Goal: Task Accomplishment & Management: Manage account settings

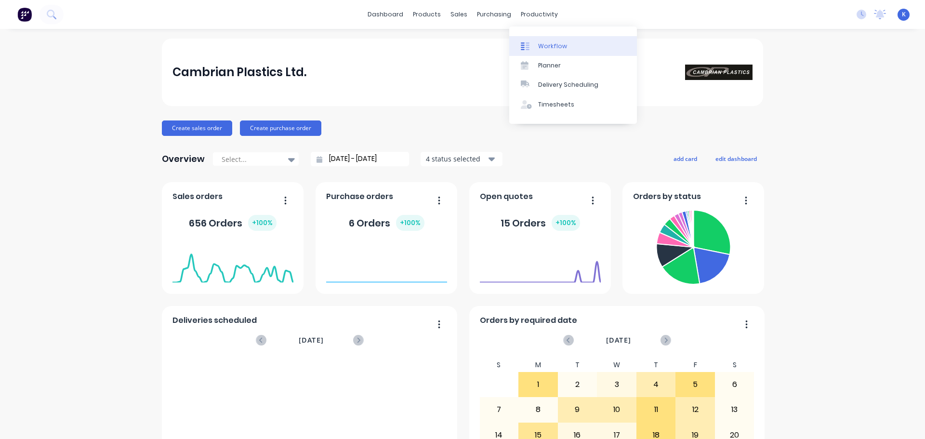
click at [542, 43] on div "Workflow" at bounding box center [552, 46] width 29 height 9
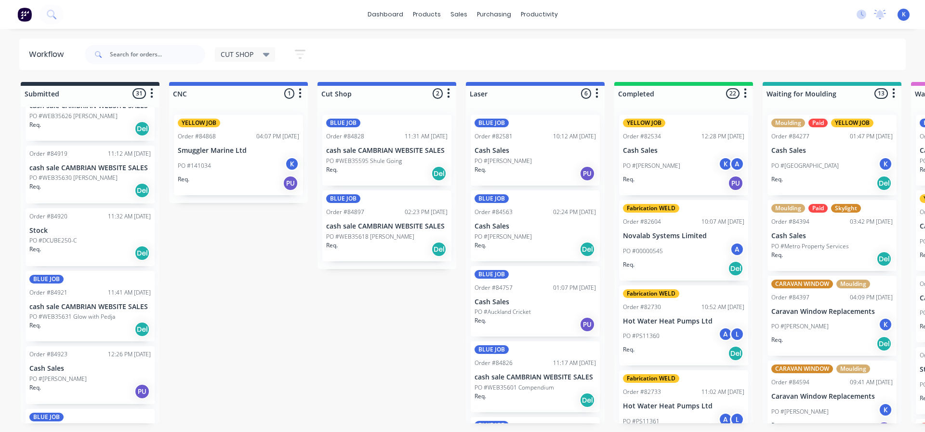
scroll to position [1638, 0]
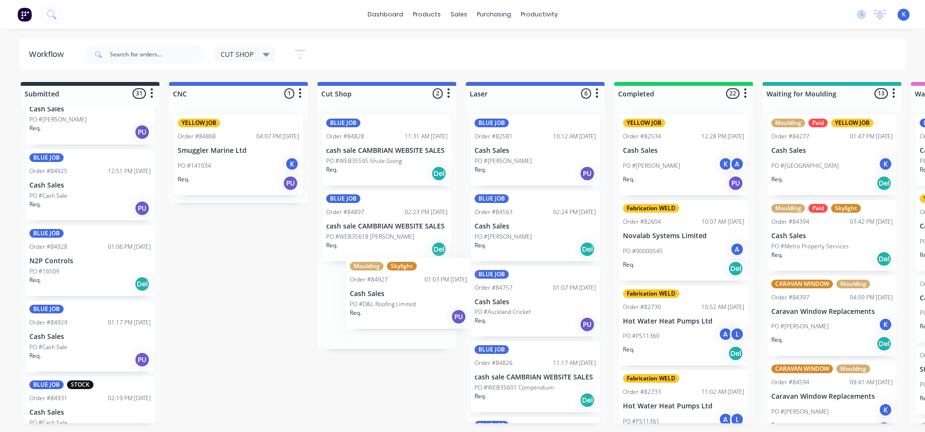
drag, startPoint x: 49, startPoint y: 274, endPoint x: 362, endPoint y: 303, distance: 314.4
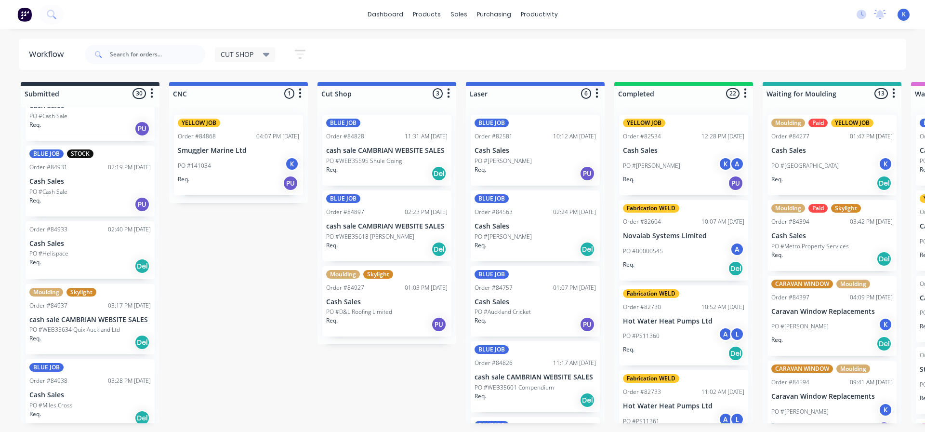
scroll to position [1876, 0]
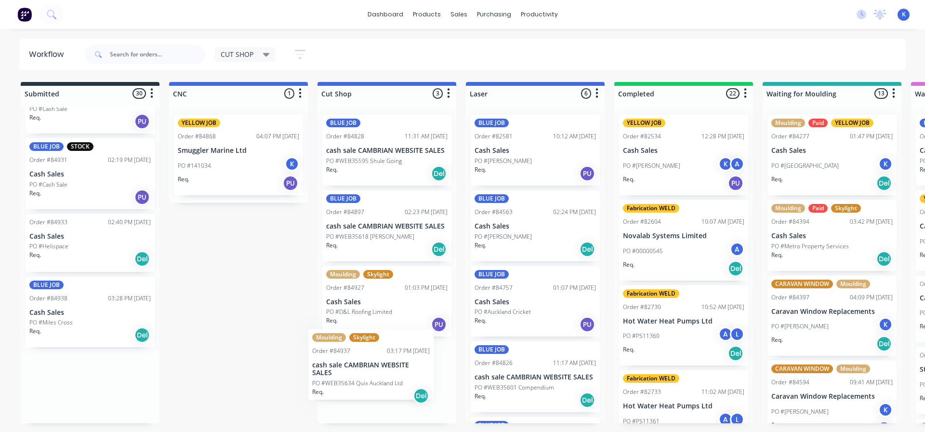
drag, startPoint x: 57, startPoint y: 315, endPoint x: 335, endPoint y: 363, distance: 282.1
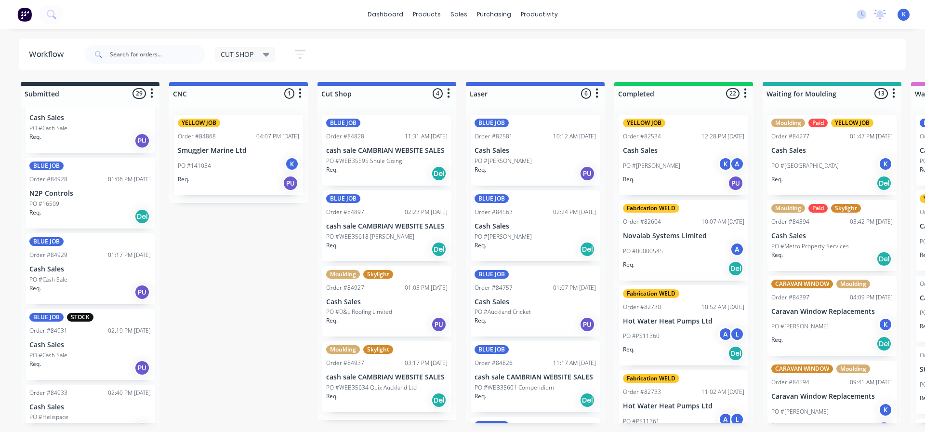
scroll to position [1704, 0]
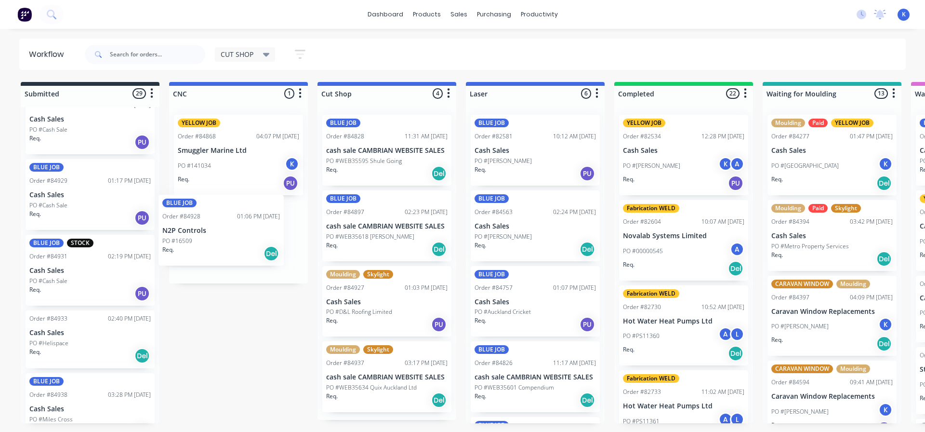
drag, startPoint x: 52, startPoint y: 199, endPoint x: 186, endPoint y: 235, distance: 139.1
click at [193, 241] on div "BLUE JOB Order #84928 01:06 PM [DATE] N2P Controls PO #16509 Req. Del" at bounding box center [238, 235] width 129 height 71
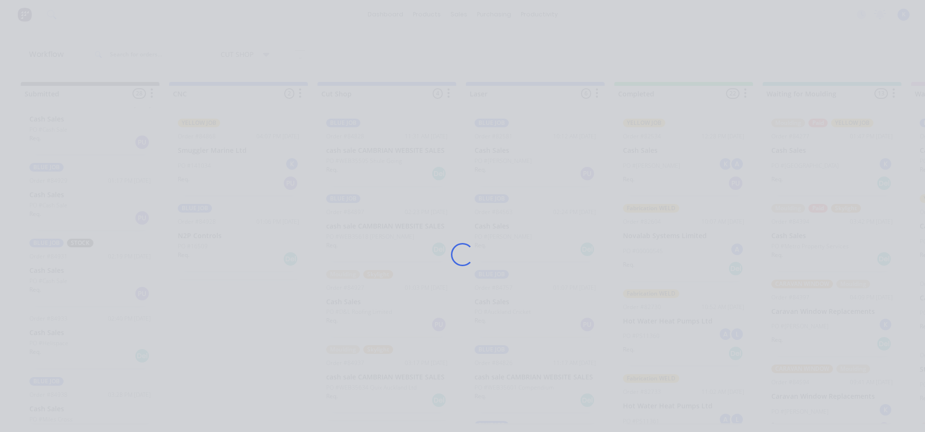
click at [193, 241] on div "Loading..." at bounding box center [462, 255] width 771 height 432
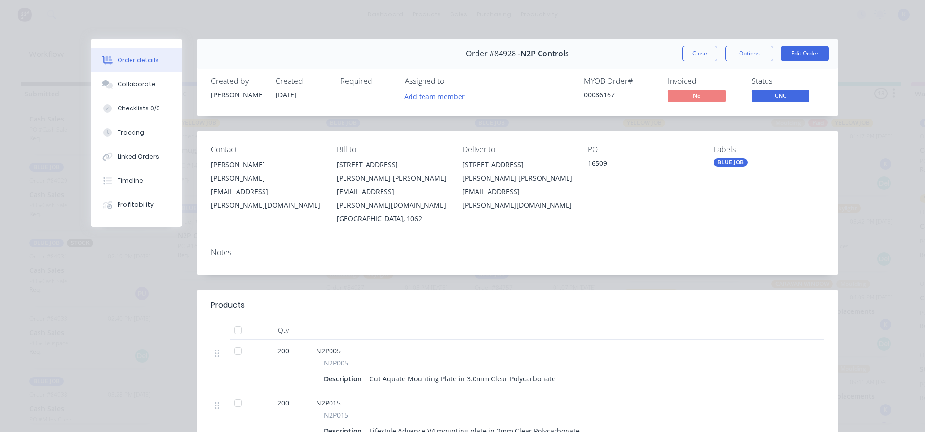
click at [436, 88] on div "Assigned to Add team member" at bounding box center [453, 91] width 96 height 28
click at [428, 93] on button "Add team member" at bounding box center [434, 96] width 71 height 13
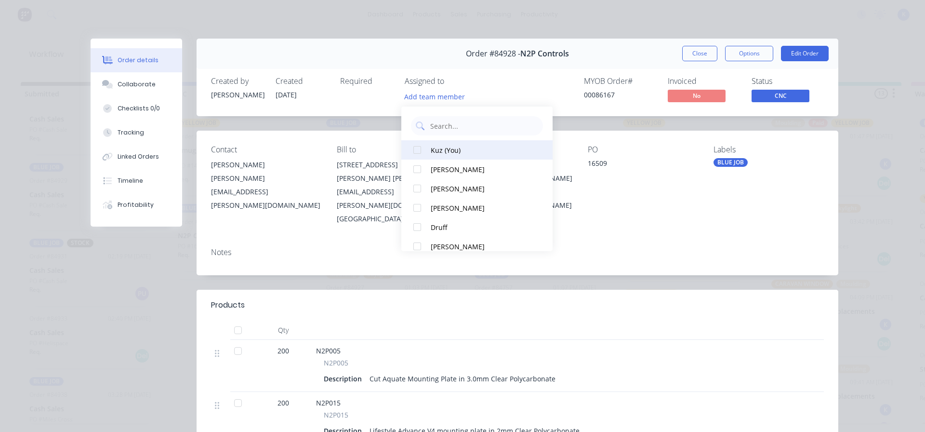
click at [423, 153] on div at bounding box center [417, 149] width 19 height 19
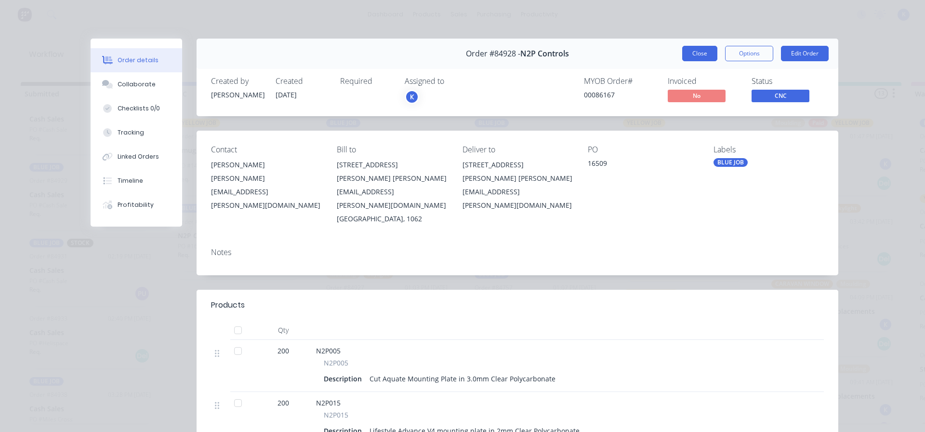
click at [700, 51] on button "Close" at bounding box center [699, 53] width 35 height 15
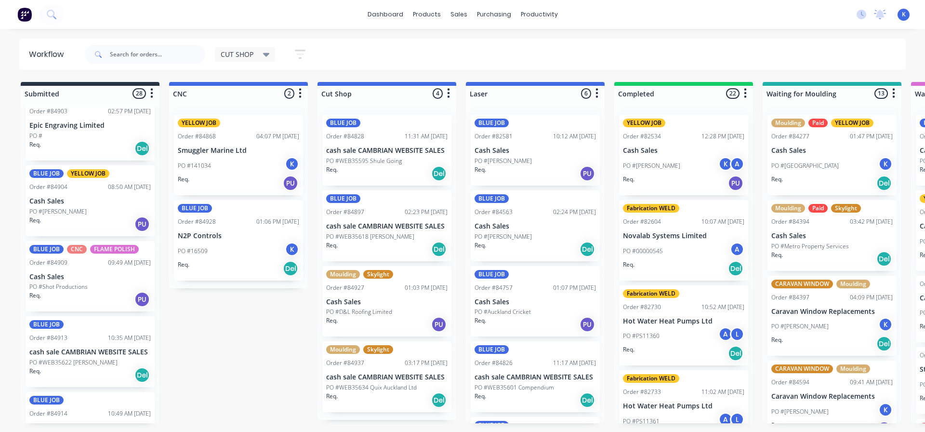
scroll to position [906, 0]
click at [50, 287] on p "PO #Shot Productions" at bounding box center [58, 286] width 58 height 9
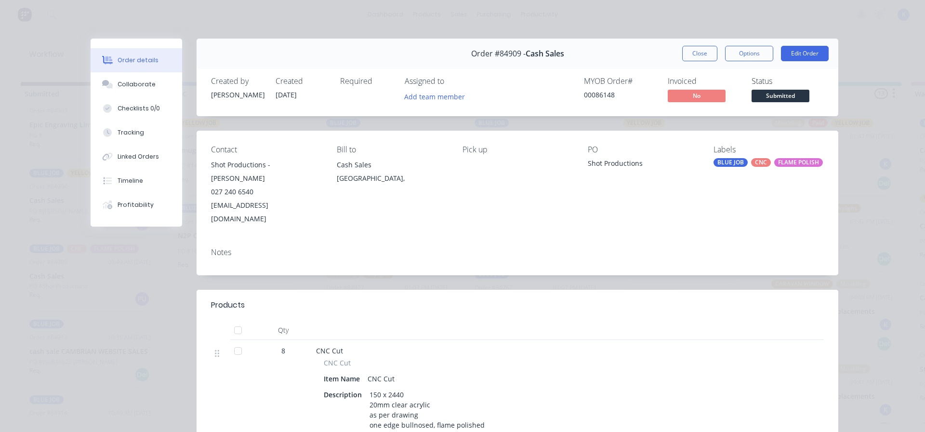
click at [684, 51] on button "Close" at bounding box center [699, 53] width 35 height 15
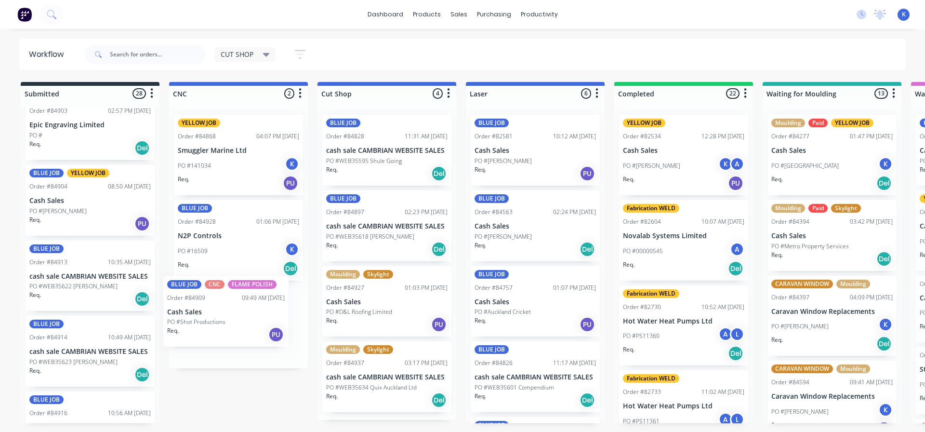
drag, startPoint x: 46, startPoint y: 280, endPoint x: 185, endPoint y: 316, distance: 143.3
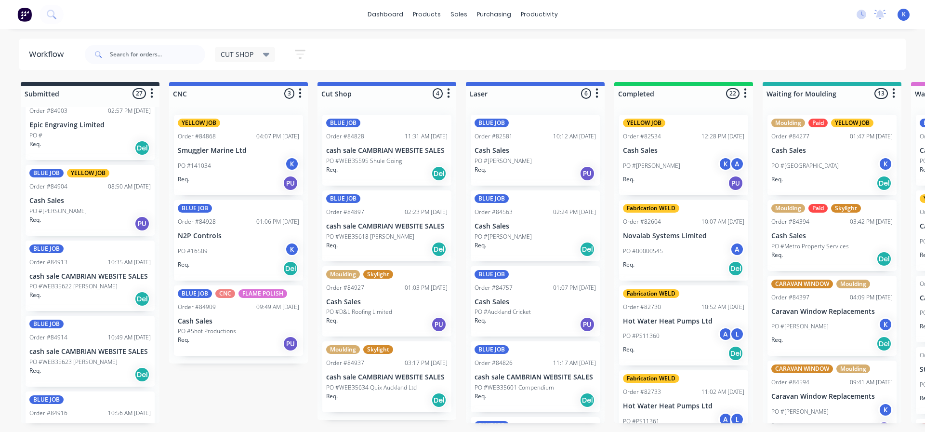
click at [206, 321] on p "Cash Sales" at bounding box center [238, 321] width 121 height 8
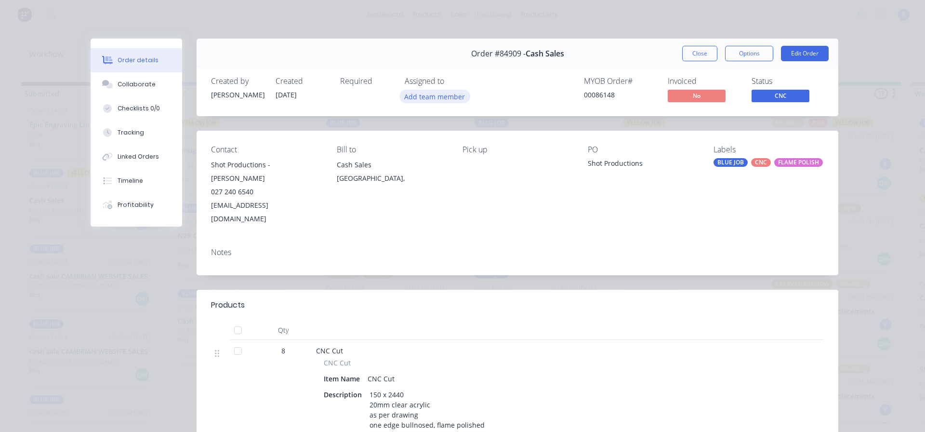
click at [435, 97] on button "Add team member" at bounding box center [434, 96] width 71 height 13
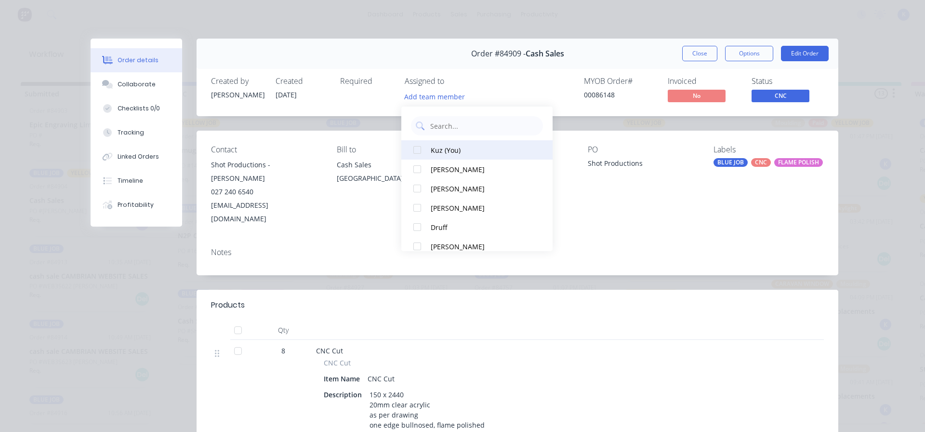
click at [418, 150] on div at bounding box center [417, 149] width 19 height 19
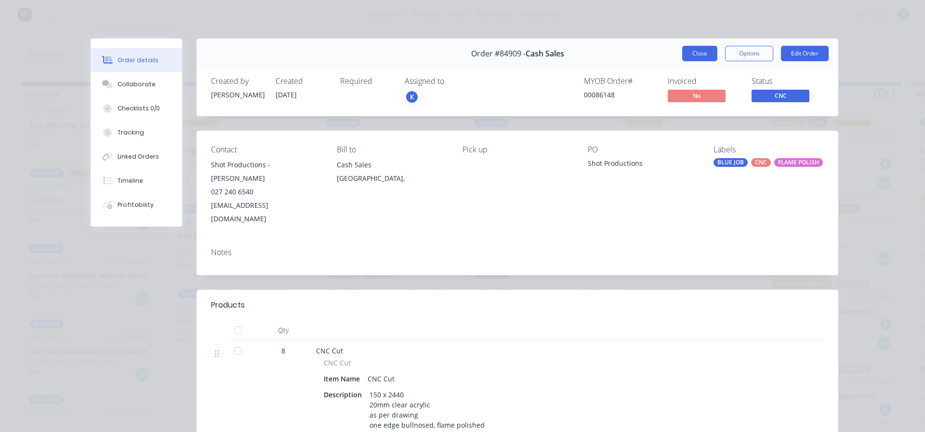
click at [694, 50] on button "Close" at bounding box center [699, 53] width 35 height 15
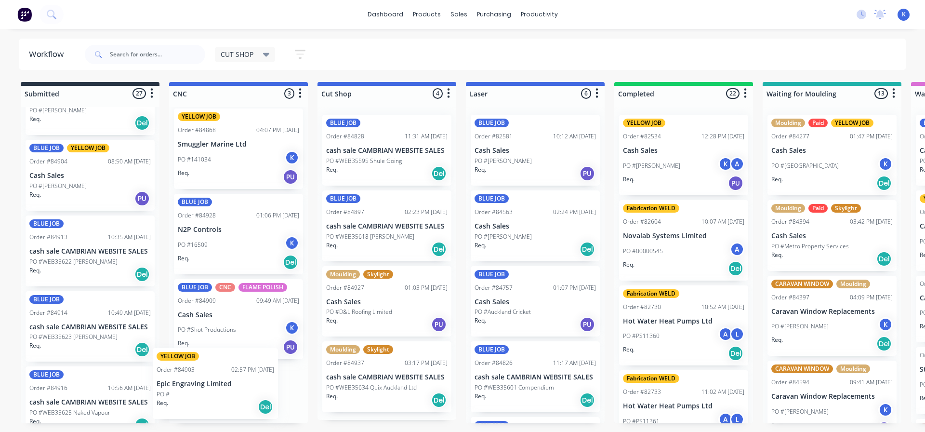
scroll to position [0, 0]
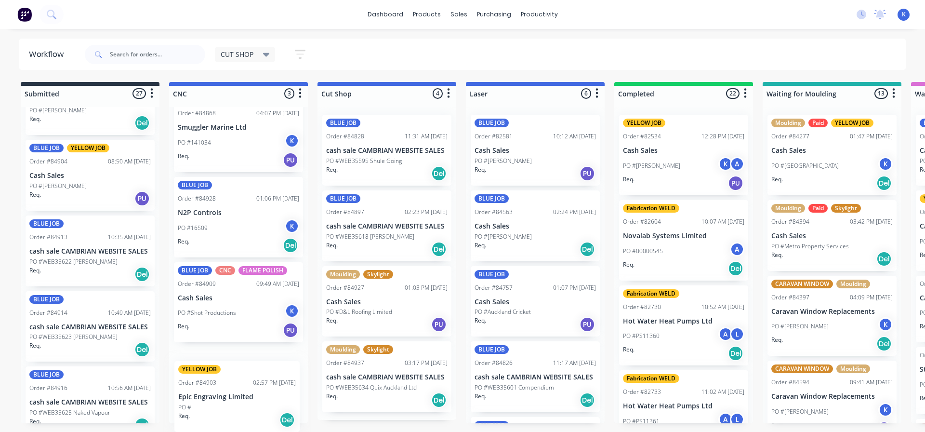
drag, startPoint x: 56, startPoint y: 168, endPoint x: 212, endPoint y: 393, distance: 273.2
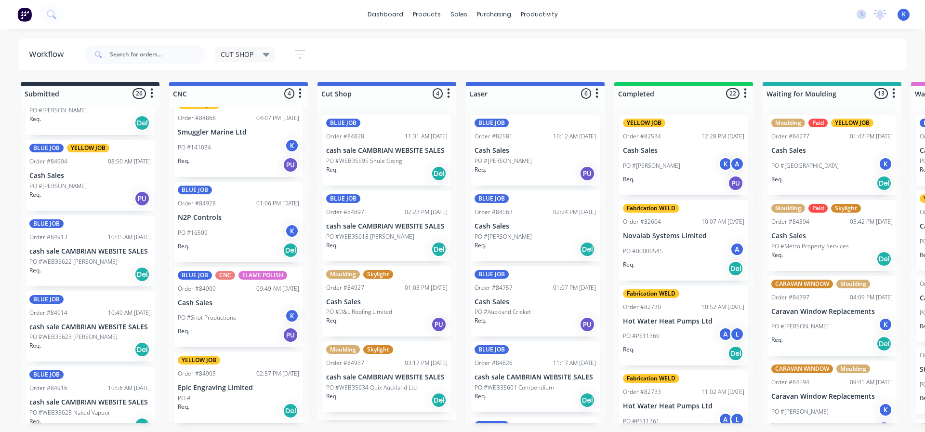
click at [209, 383] on p "Epic Engraving Limited" at bounding box center [238, 387] width 121 height 8
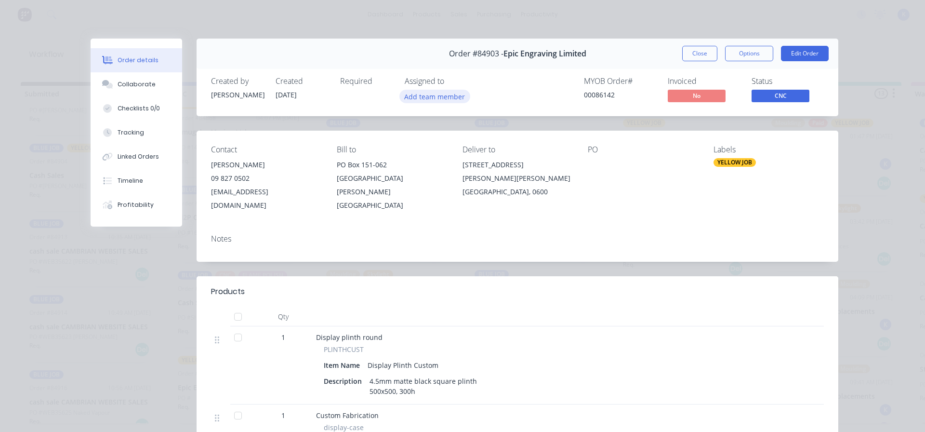
click at [432, 94] on button "Add team member" at bounding box center [434, 96] width 71 height 13
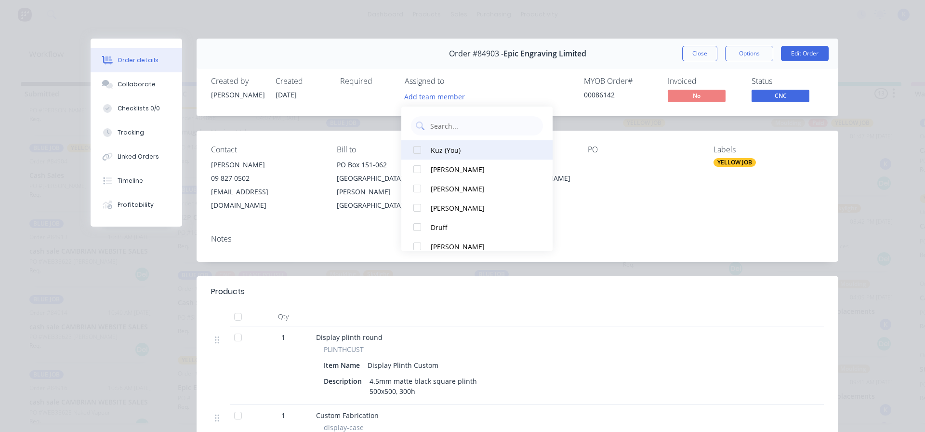
click at [423, 144] on div at bounding box center [417, 149] width 19 height 19
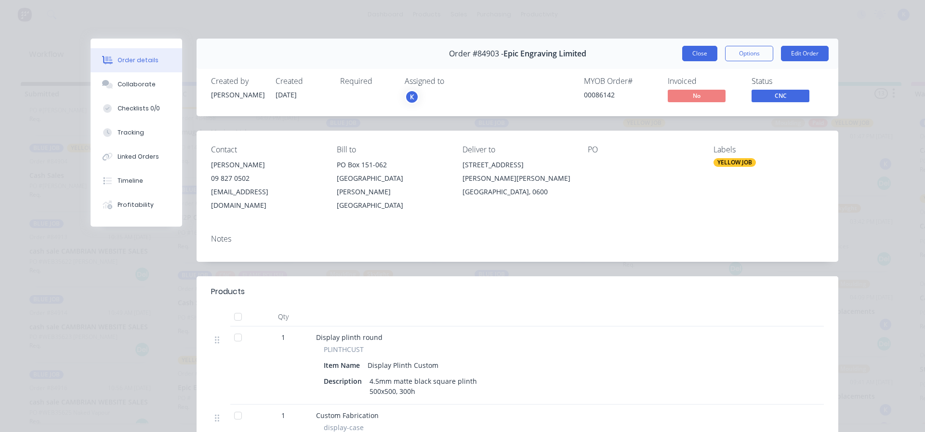
drag, startPoint x: 690, startPoint y: 57, endPoint x: 517, endPoint y: 85, distance: 175.2
click at [690, 57] on button "Close" at bounding box center [699, 53] width 35 height 15
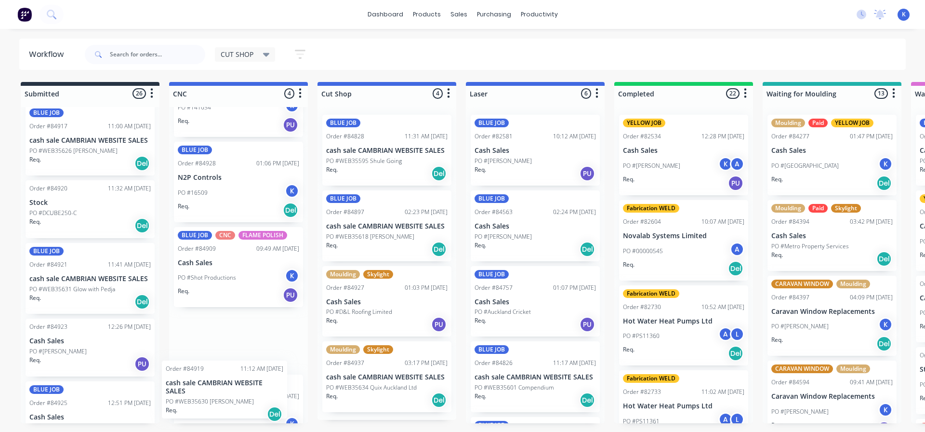
scroll to position [95, 0]
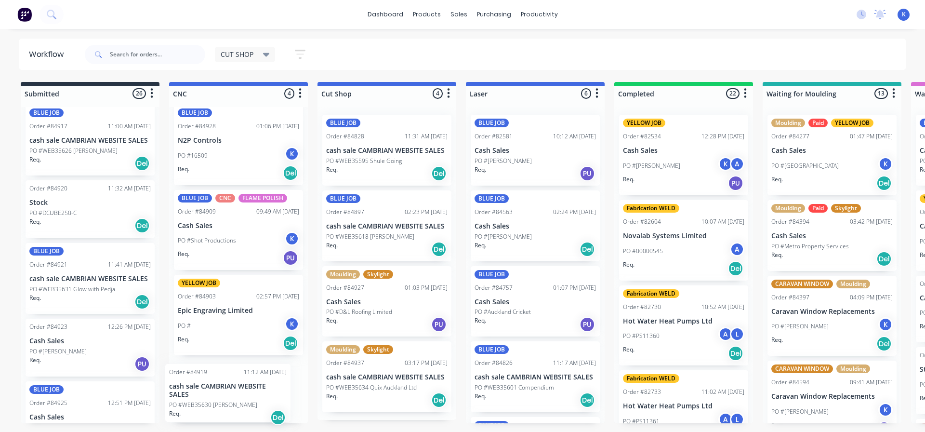
drag, startPoint x: 68, startPoint y: 230, endPoint x: 191, endPoint y: 395, distance: 204.8
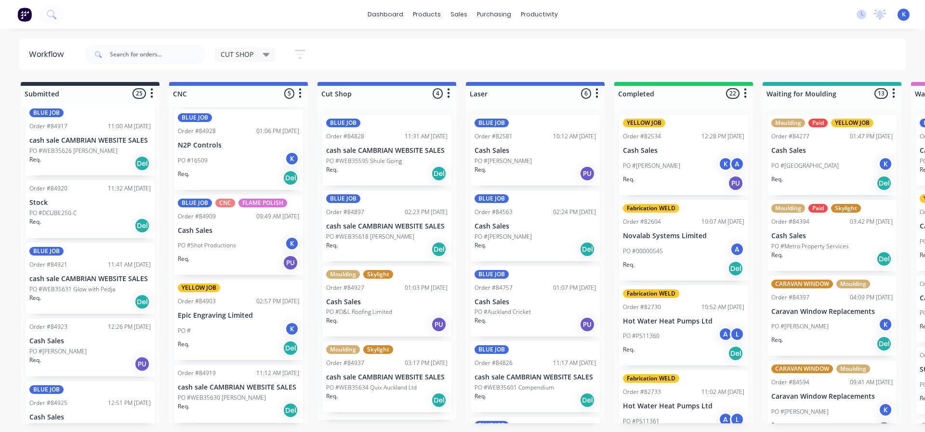
click at [204, 393] on p "PO #WEB35630 [PERSON_NAME]" at bounding box center [222, 397] width 88 height 9
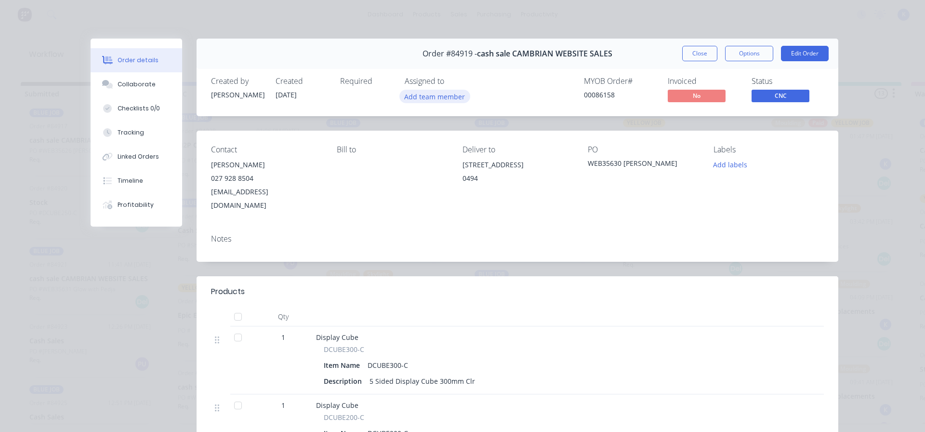
click at [443, 102] on button "Add team member" at bounding box center [434, 96] width 71 height 13
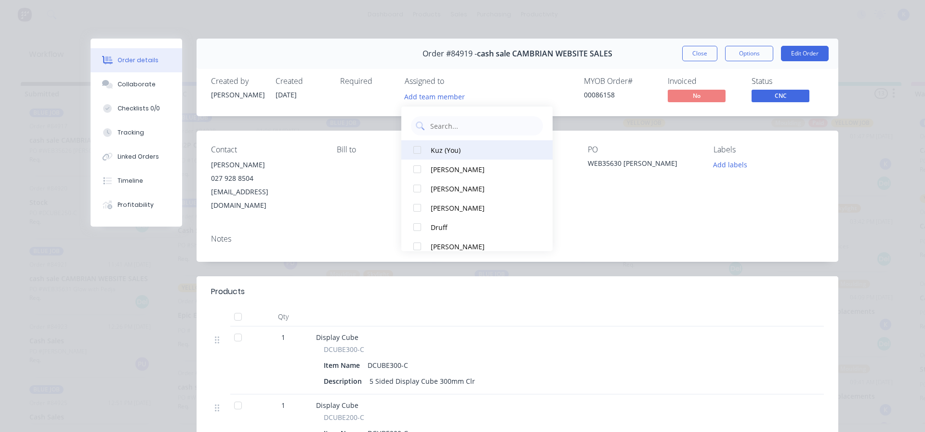
click at [419, 149] on div at bounding box center [417, 149] width 19 height 19
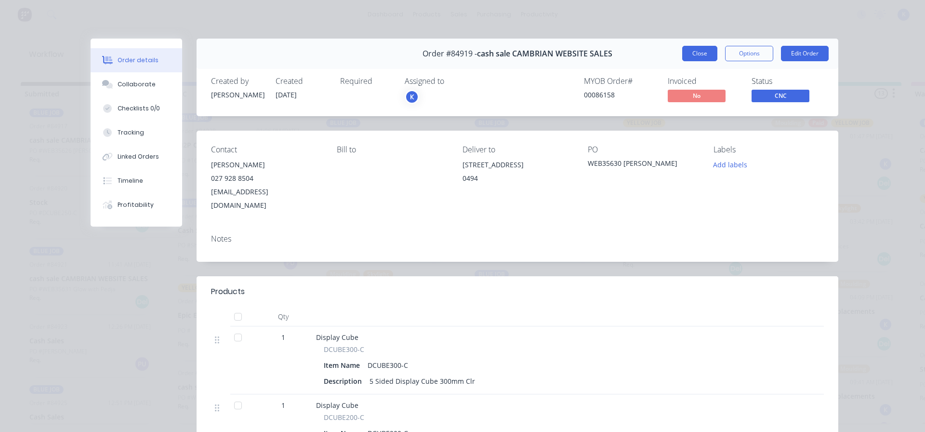
click at [682, 57] on button "Close" at bounding box center [699, 53] width 35 height 15
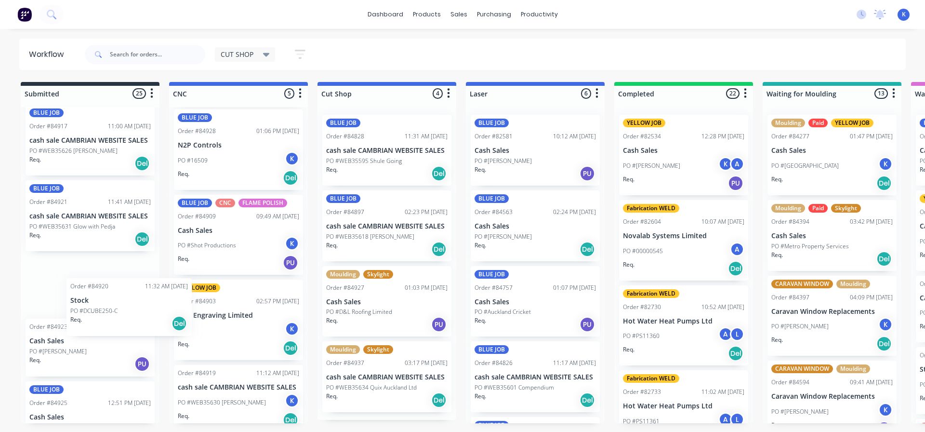
scroll to position [1194, 0]
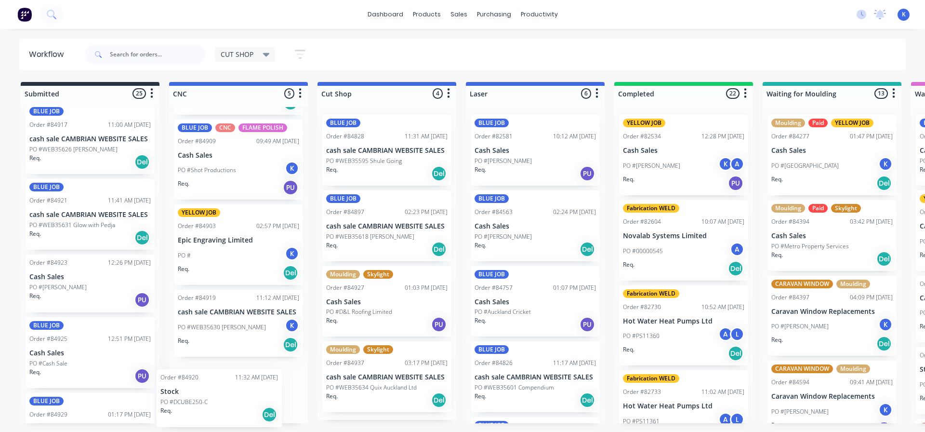
drag, startPoint x: 58, startPoint y: 228, endPoint x: 188, endPoint y: 401, distance: 216.4
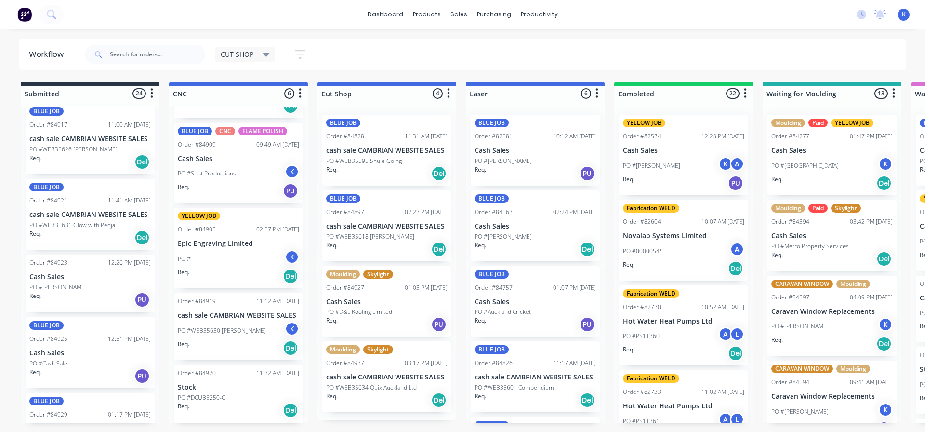
click at [217, 390] on p "Stock" at bounding box center [238, 387] width 121 height 8
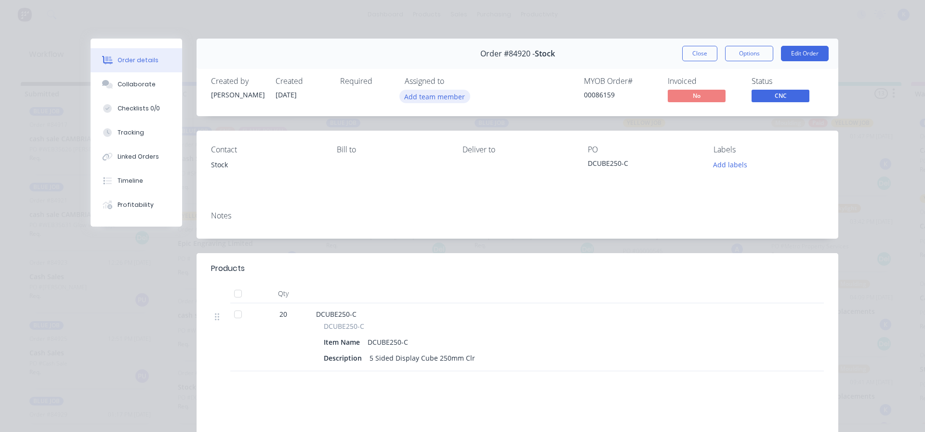
click at [435, 98] on button "Add team member" at bounding box center [434, 96] width 71 height 13
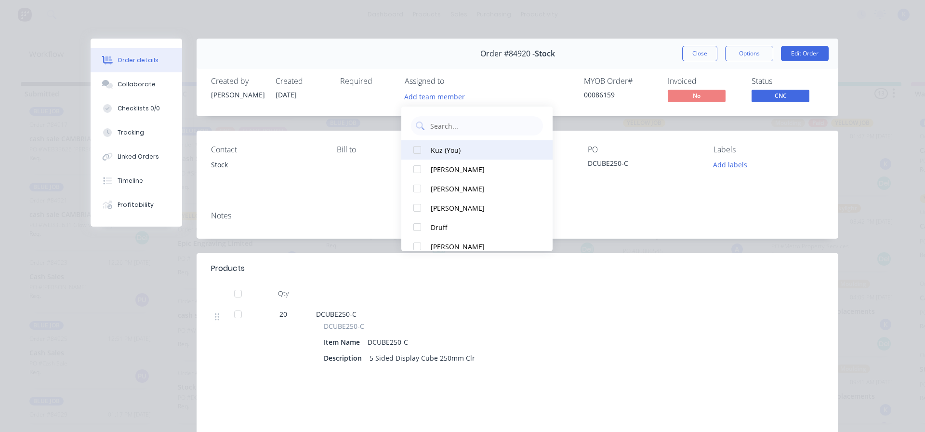
drag, startPoint x: 417, startPoint y: 152, endPoint x: 518, endPoint y: 146, distance: 101.8
click at [420, 151] on div at bounding box center [417, 149] width 19 height 19
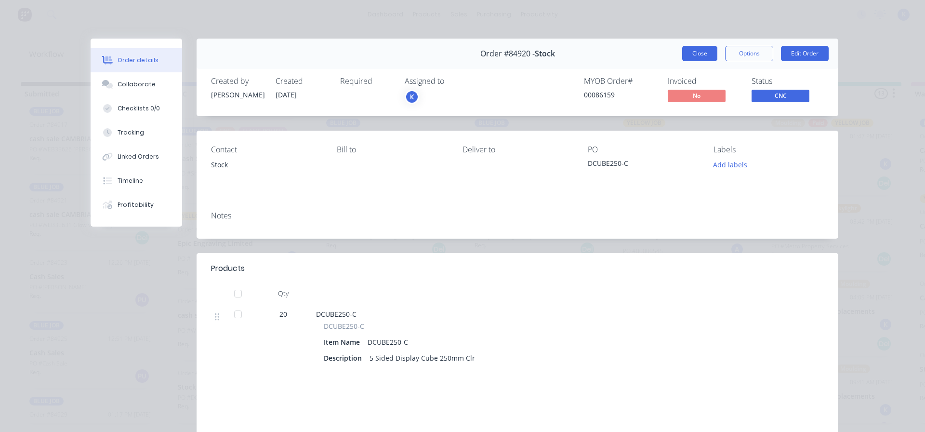
click at [693, 53] on button "Close" at bounding box center [699, 53] width 35 height 15
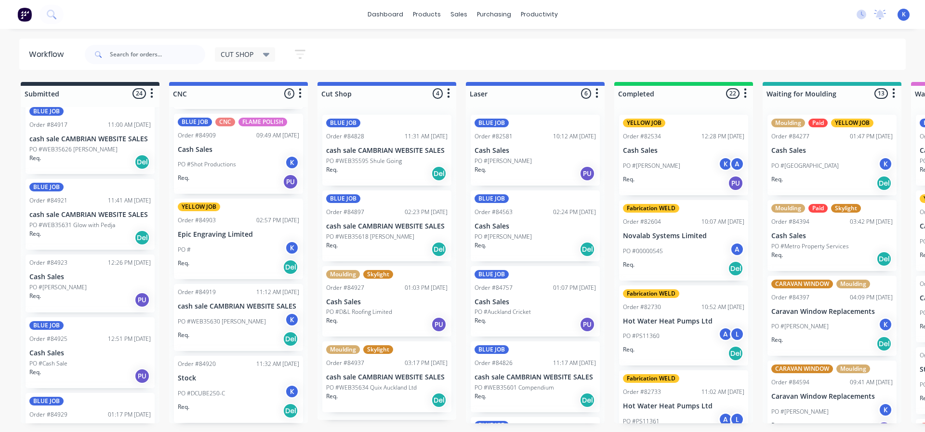
scroll to position [0, 0]
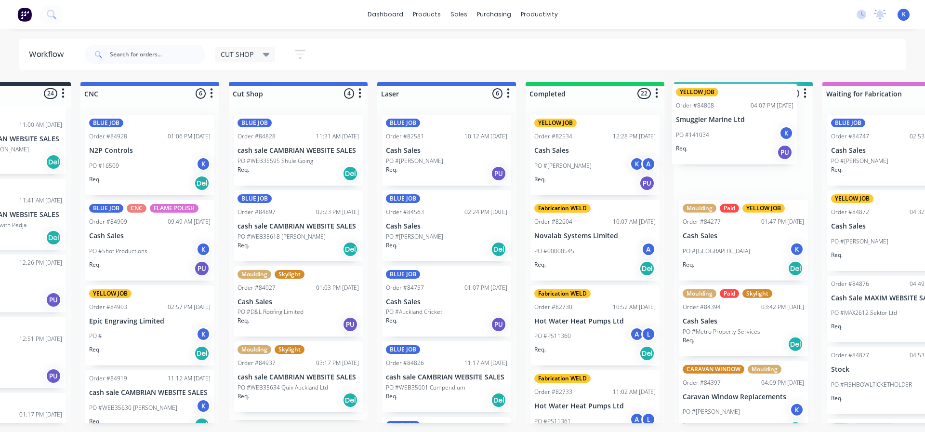
drag, startPoint x: 200, startPoint y: 159, endPoint x: 704, endPoint y: 131, distance: 504.7
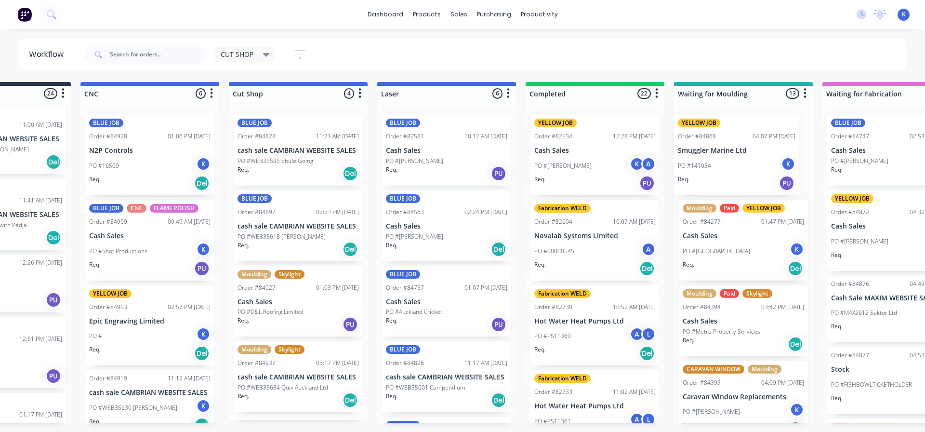
scroll to position [0, 93]
